Goal: Complete application form

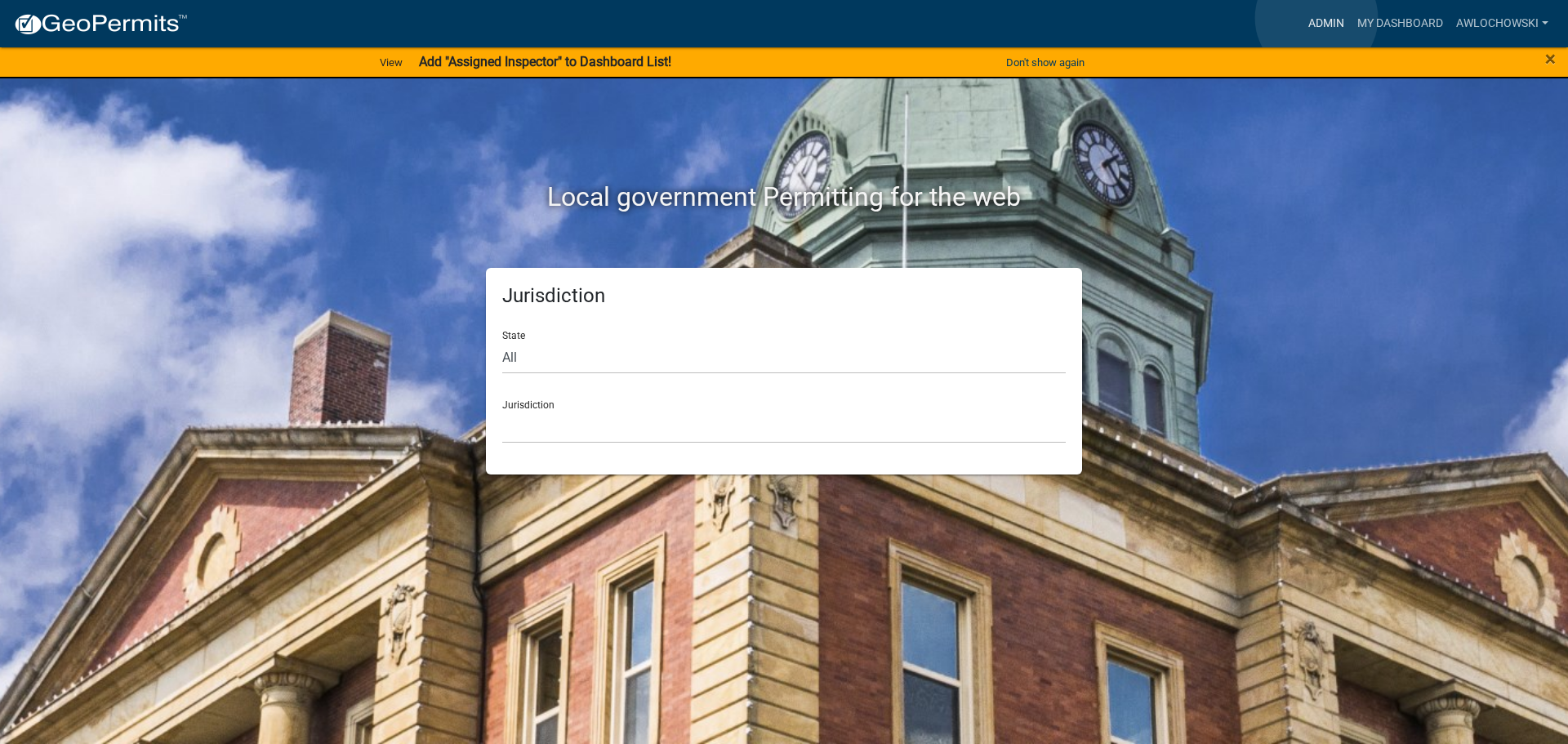
click at [1316, 18] on link "Admin" at bounding box center [1326, 24] width 49 height 31
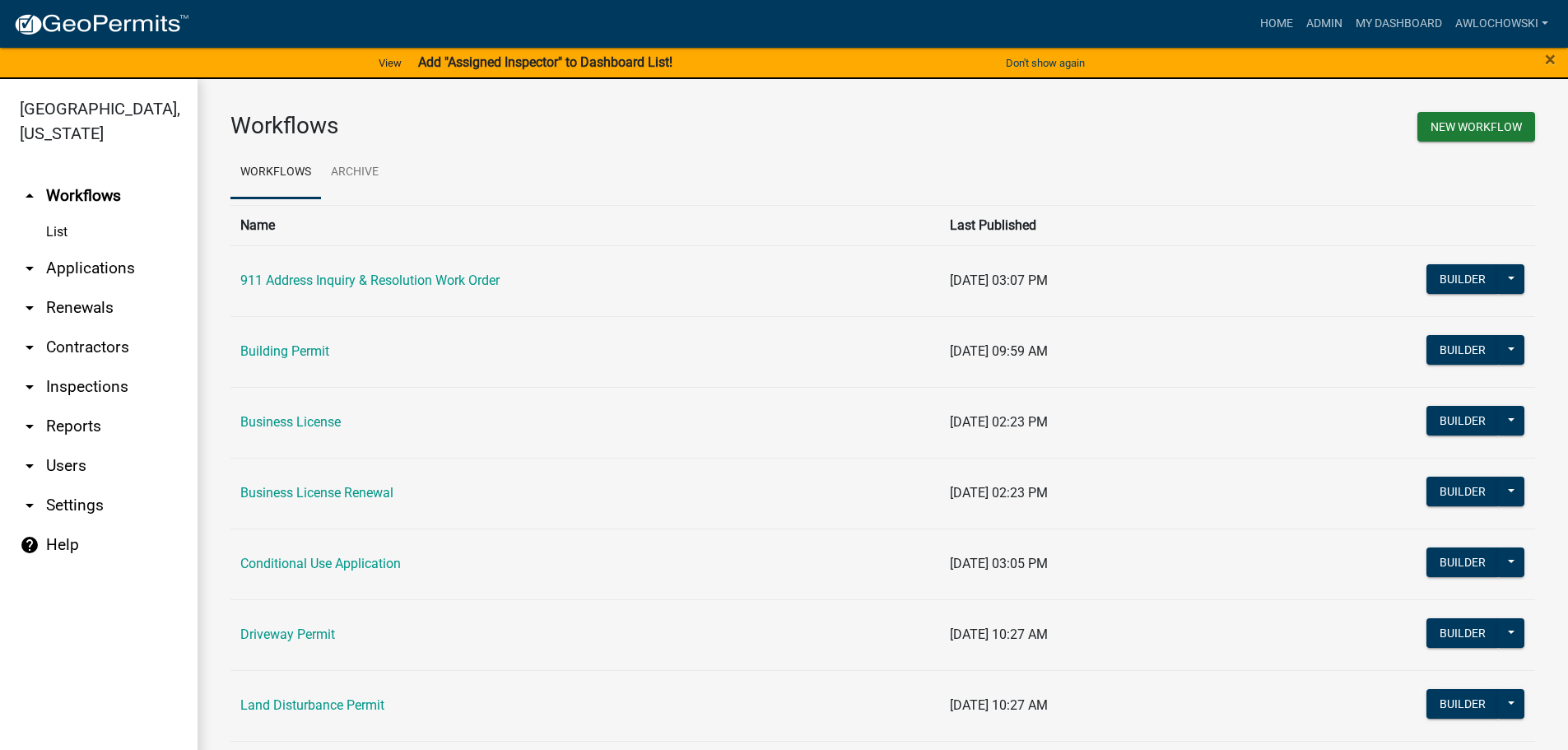
click at [114, 274] on link "arrow_drop_down Applications" at bounding box center [98, 268] width 198 height 40
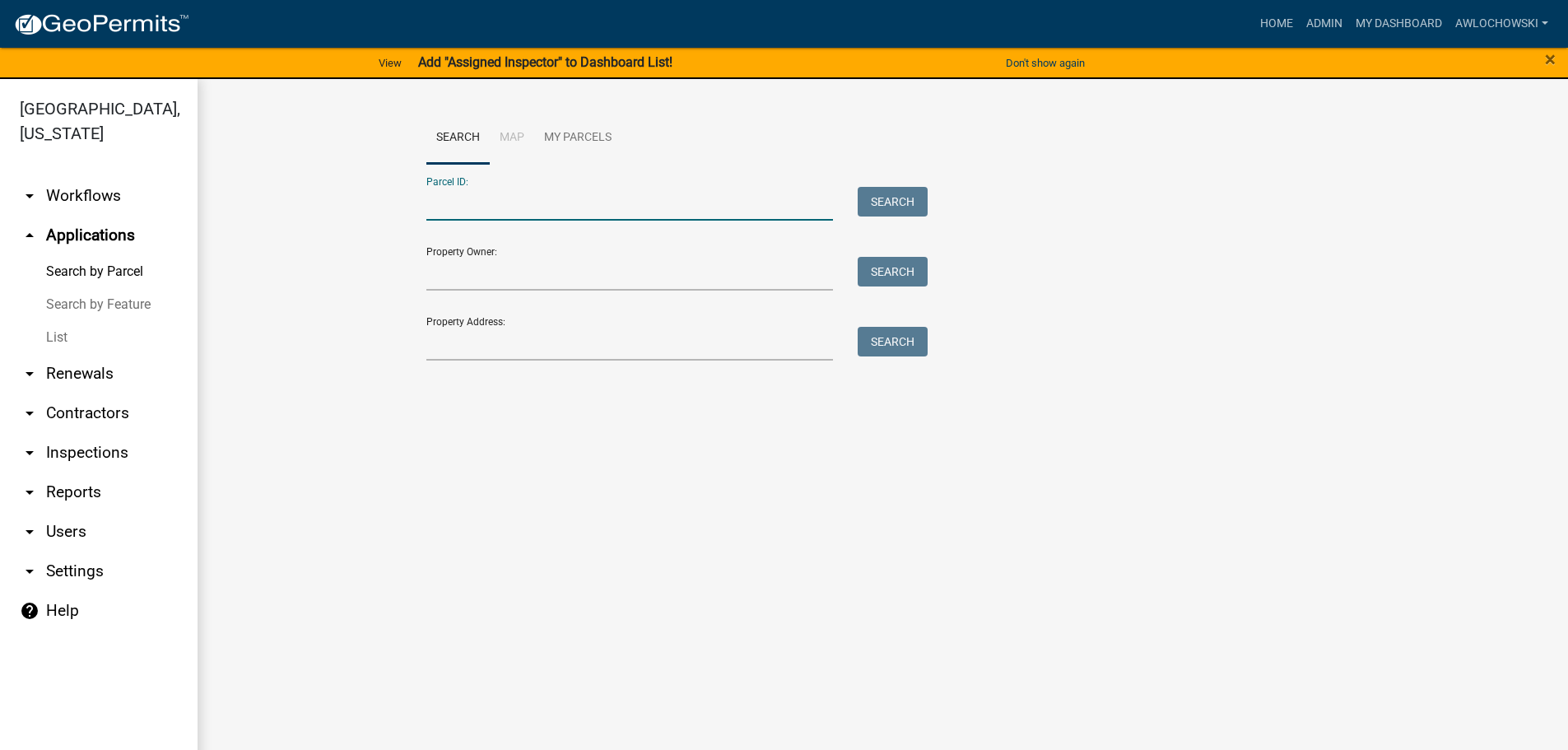
click at [463, 204] on input "Parcel ID:" at bounding box center [630, 204] width 407 height 34
type input "3049 069"
click at [904, 193] on button "Search" at bounding box center [893, 201] width 70 height 30
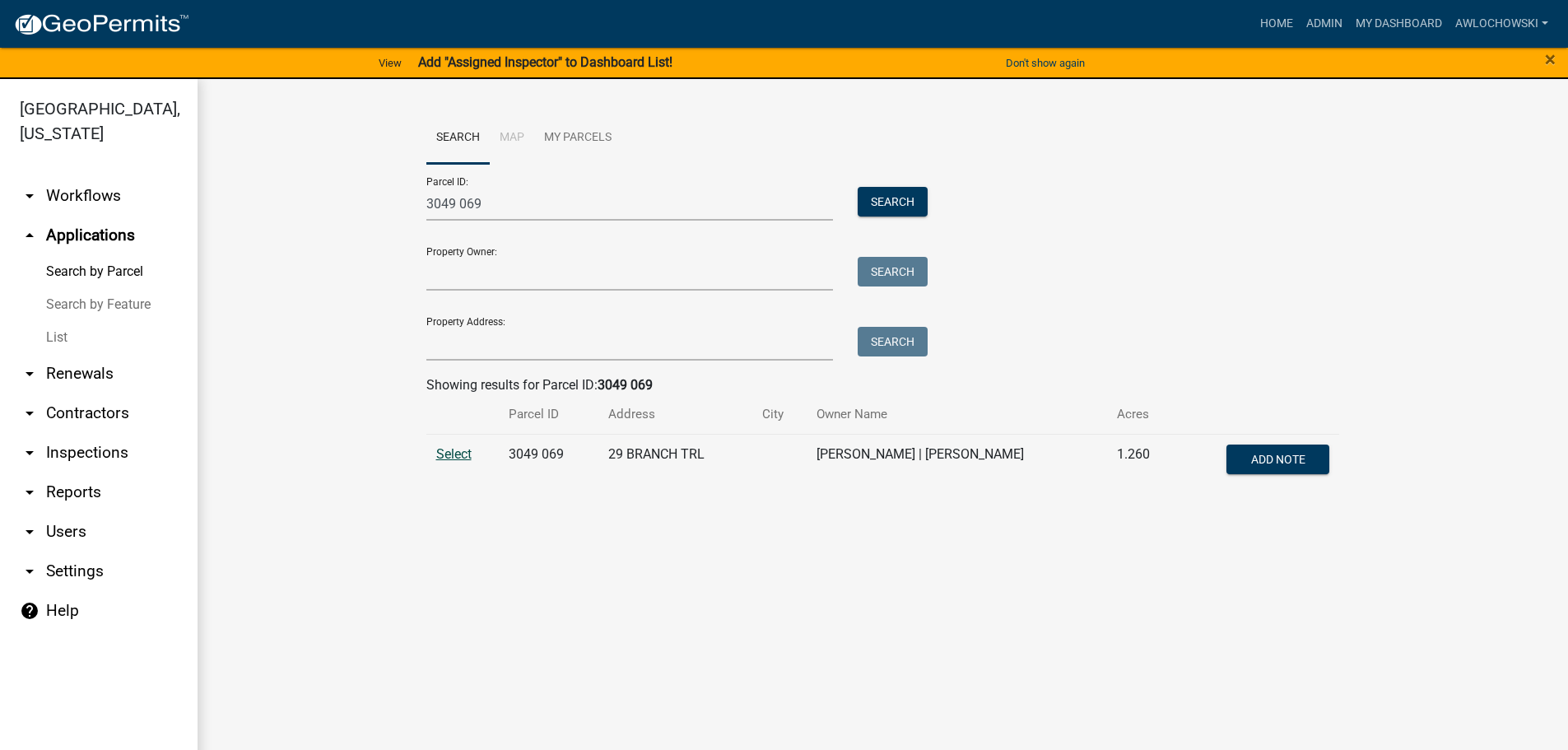
click at [451, 451] on span "Select" at bounding box center [454, 454] width 36 height 15
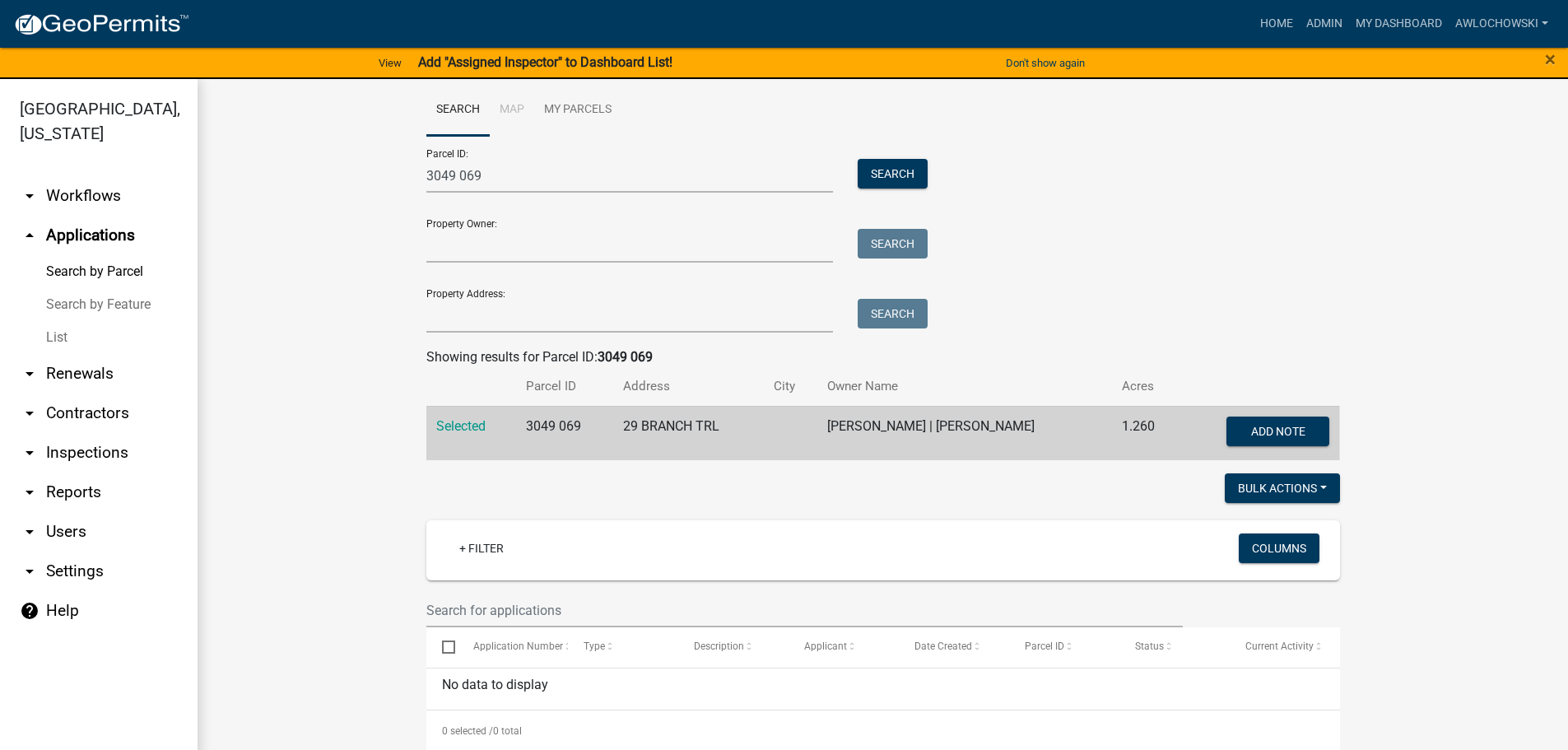
scroll to position [42, 0]
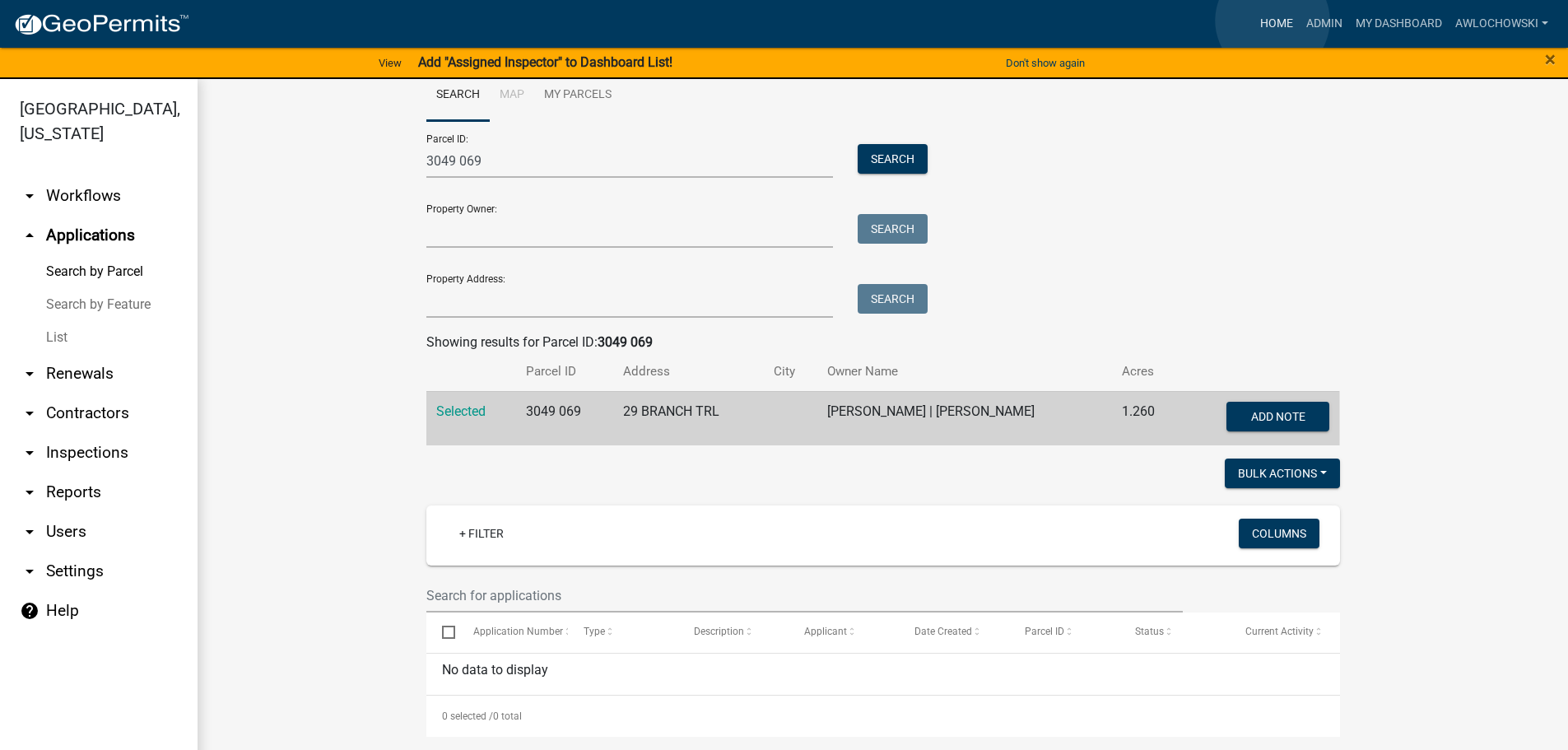
click at [1272, 20] on link "Home" at bounding box center [1276, 24] width 46 height 31
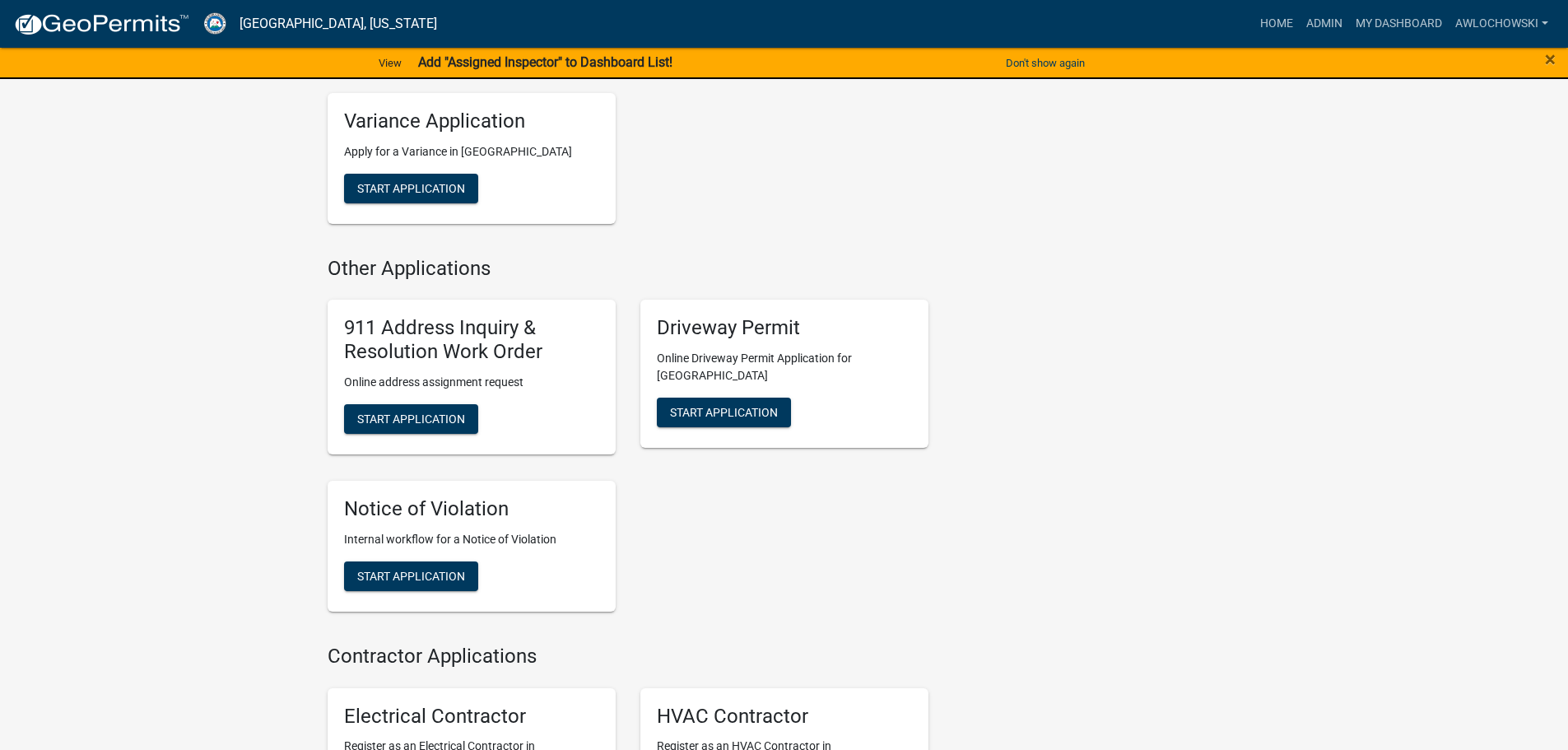
scroll to position [1399, 0]
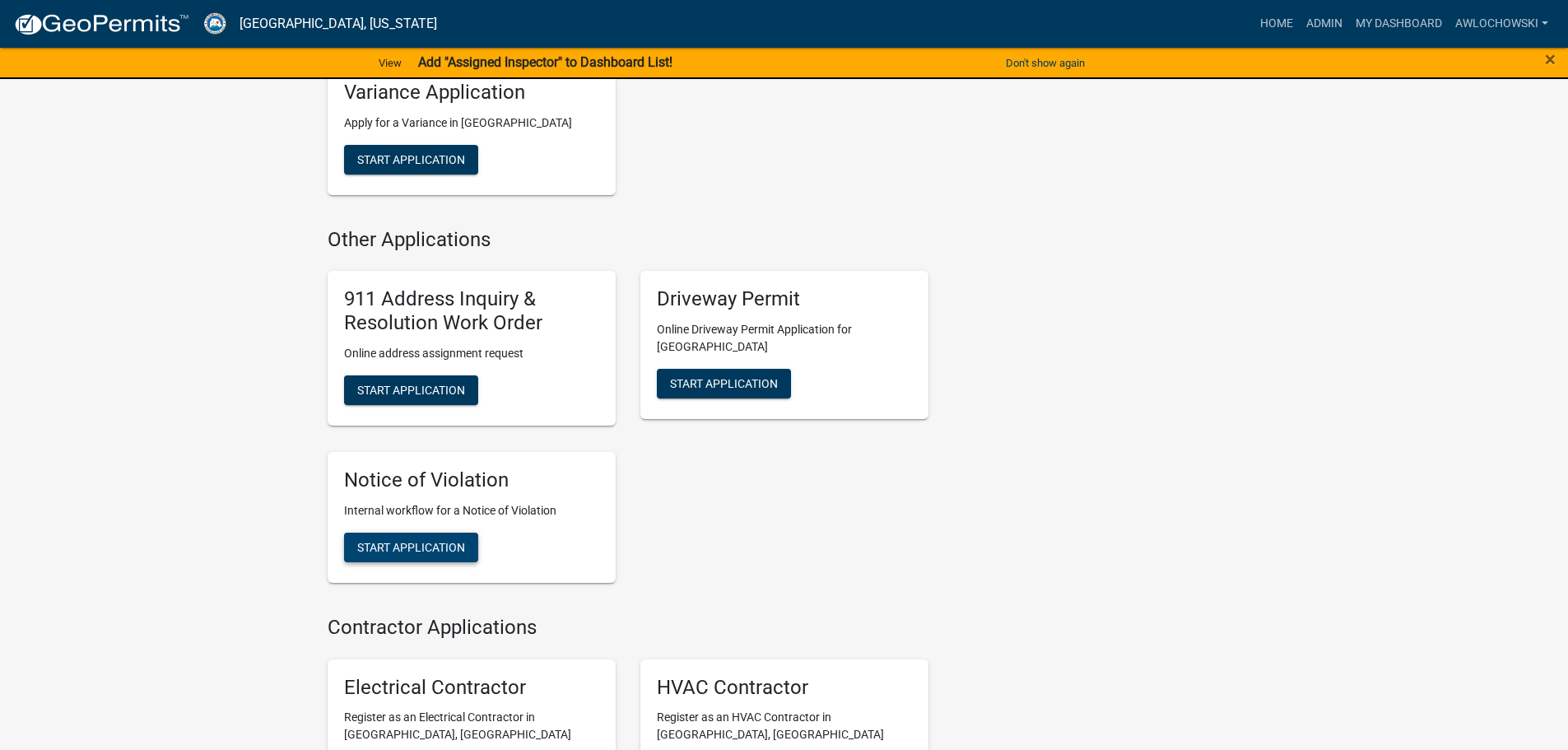
click at [432, 545] on span "Start Application" at bounding box center [411, 546] width 108 height 14
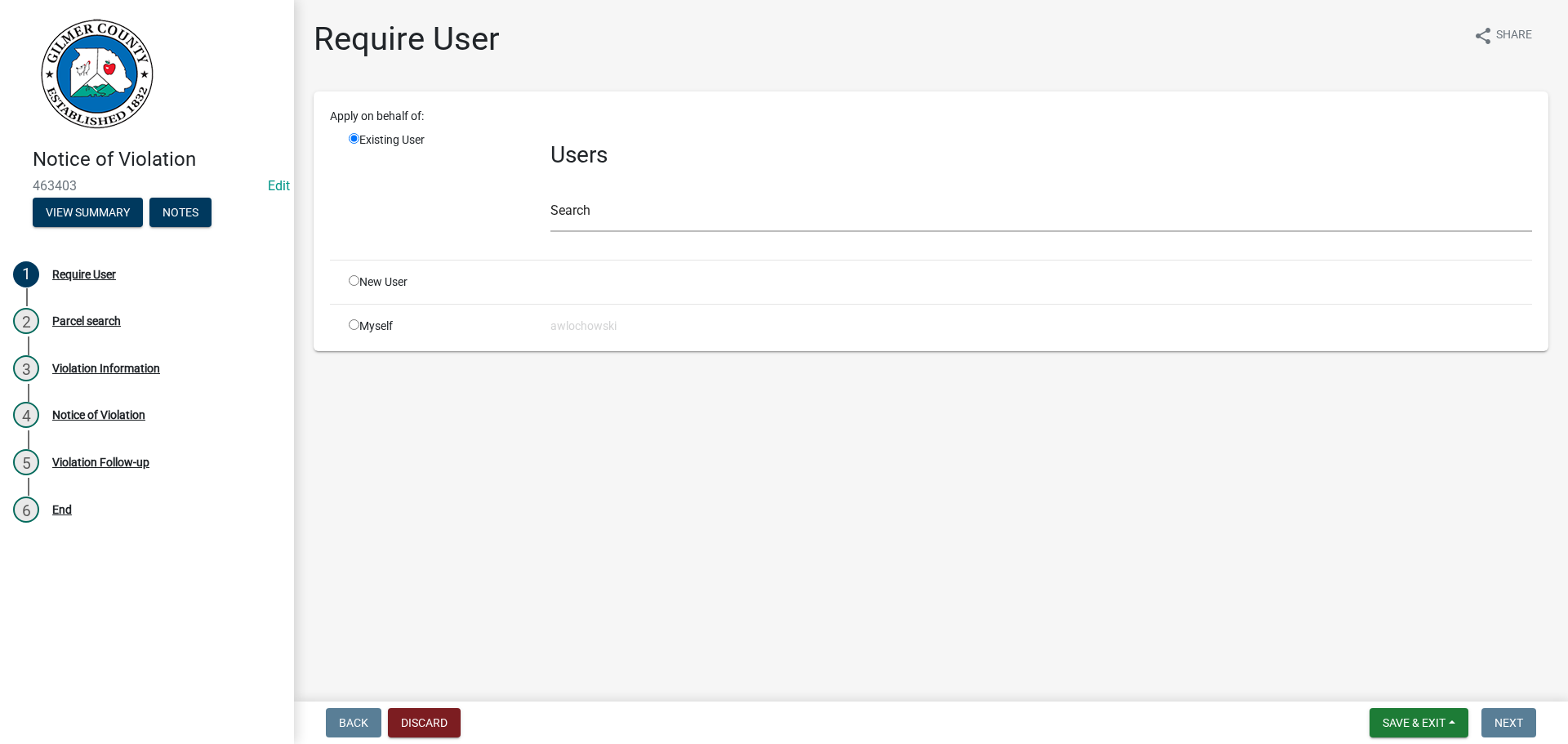
click at [356, 323] on input "radio" at bounding box center [354, 324] width 11 height 11
radio input "true"
radio input "false"
